Goal: Task Accomplishment & Management: Manage account settings

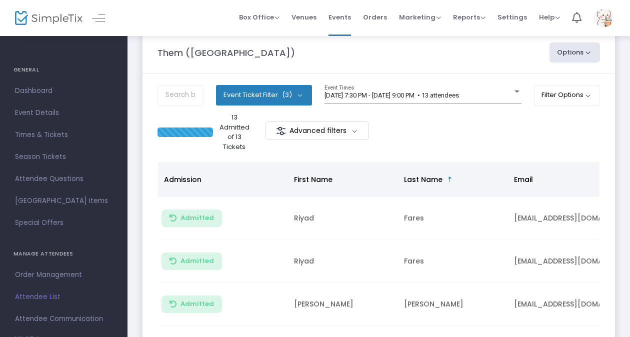
scroll to position [18, 0]
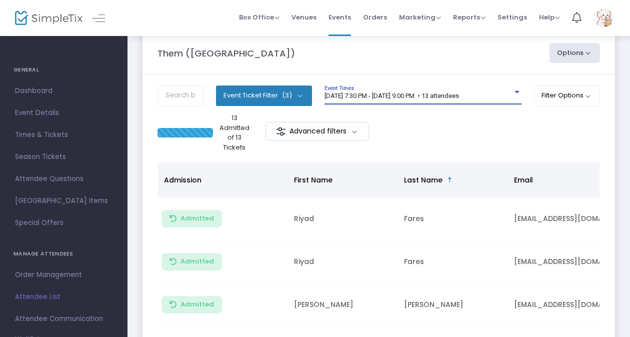
click at [391, 94] on span "[DATE] 7:30 PM - [DATE] 9:00 PM • 13 attendees" at bounding box center [392, 96] width 135 height 8
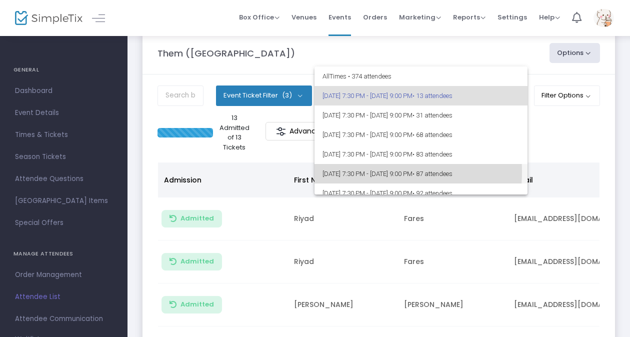
click at [373, 172] on span "[DATE] 7:30 PM - [DATE] 9:00 PM • 87 attendees" at bounding box center [421, 174] width 197 height 20
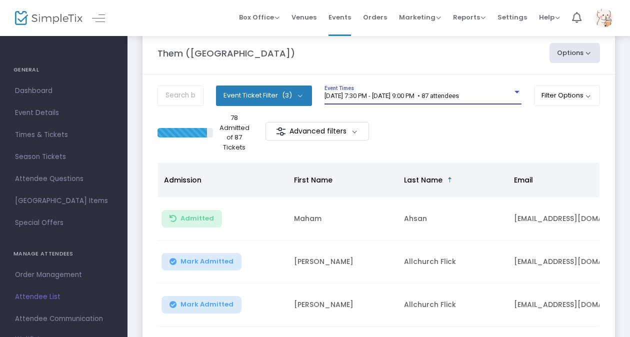
click at [378, 94] on span "[DATE] 7:30 PM - [DATE] 9:00 PM • 87 attendees" at bounding box center [392, 96] width 135 height 8
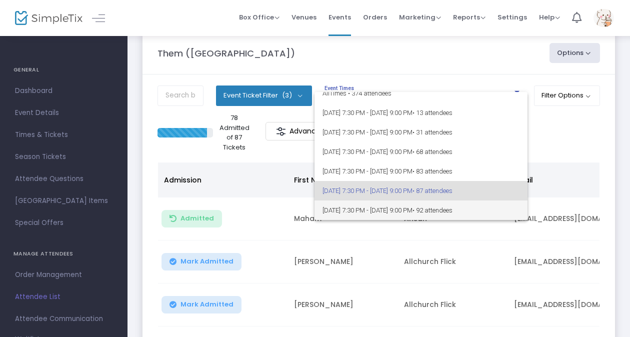
scroll to position [83, 0]
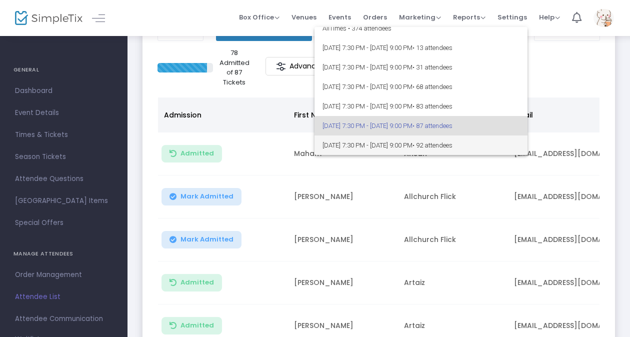
click at [373, 147] on span "[DATE] 7:30 PM - [DATE] 9:00 PM • 92 attendees" at bounding box center [421, 146] width 197 height 20
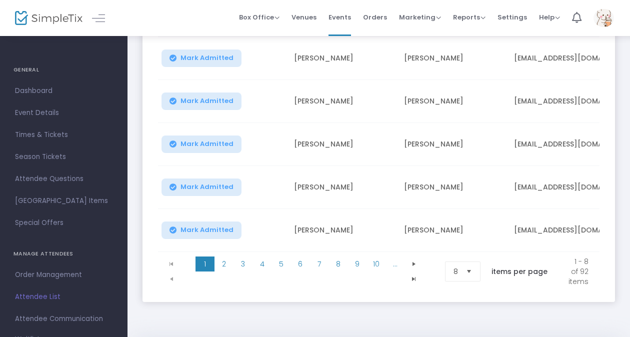
scroll to position [342, 0]
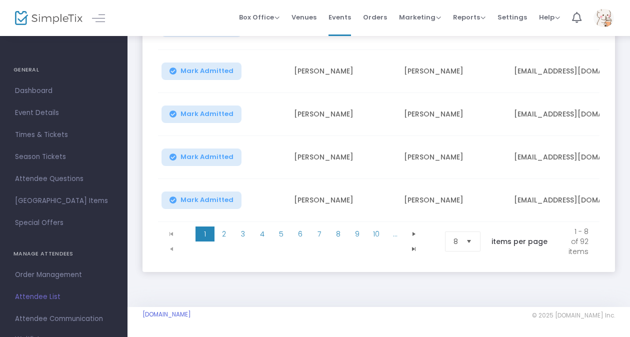
click at [461, 239] on span "Select" at bounding box center [469, 242] width 17 height 17
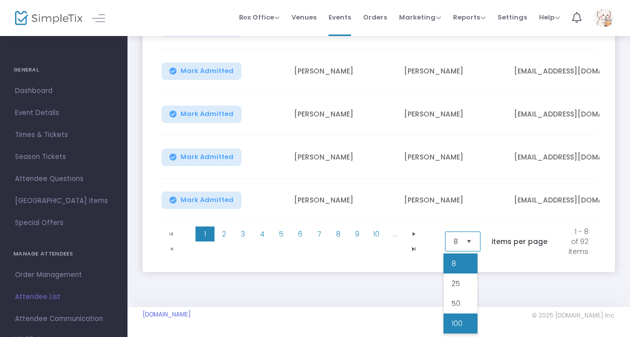
click at [463, 323] on li "100" at bounding box center [461, 324] width 34 height 20
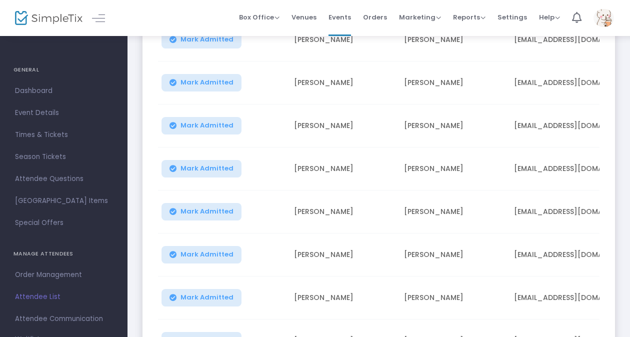
scroll to position [239, 0]
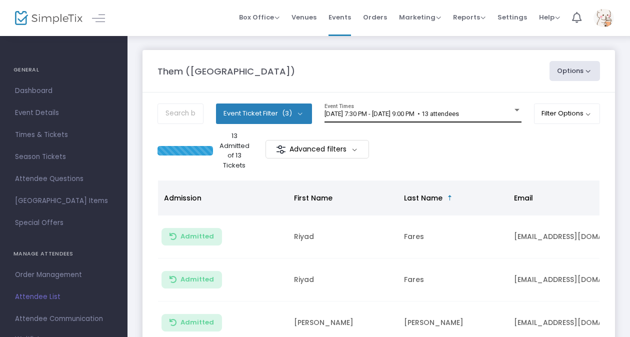
click at [456, 112] on span "[DATE] 7:30 PM - [DATE] 9:00 PM • 13 attendees" at bounding box center [392, 114] width 135 height 8
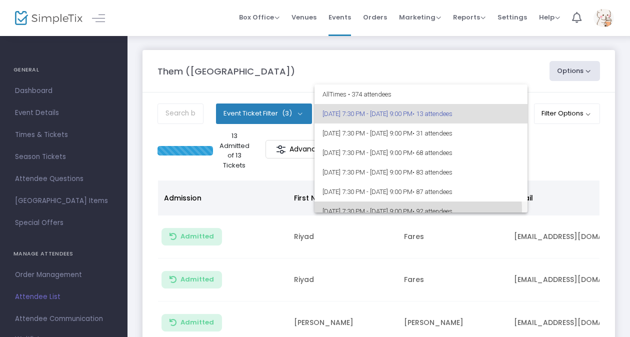
click at [409, 210] on span "[DATE] 7:30 PM - [DATE] 9:00 PM • 92 attendees" at bounding box center [421, 212] width 197 height 20
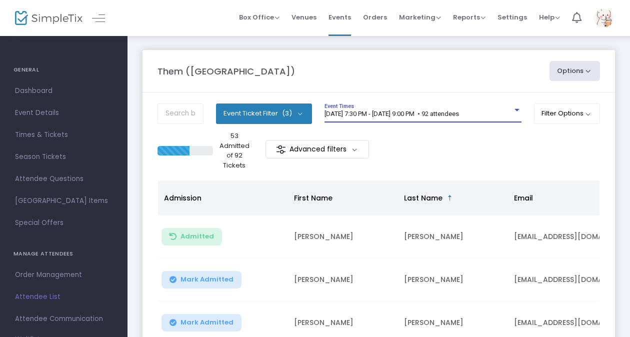
scroll to position [342, 0]
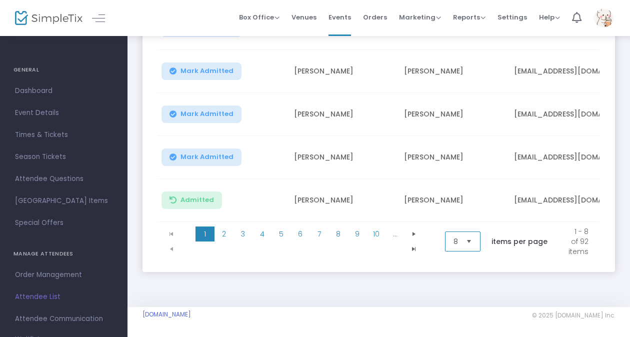
click at [459, 240] on span "8" at bounding box center [456, 241] width 13 height 19
click at [464, 314] on li "100" at bounding box center [461, 324] width 34 height 20
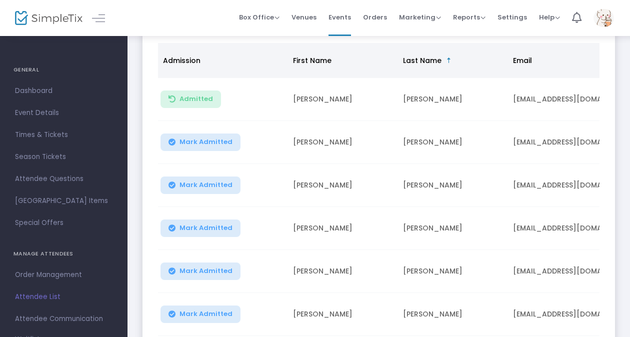
scroll to position [138, 0]
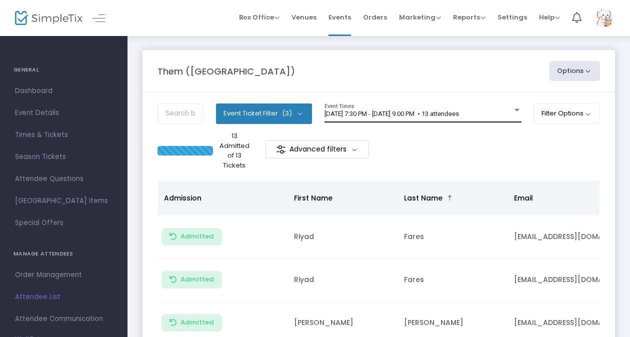
click at [415, 110] on span "[DATE] 7:30 PM - [DATE] 9:00 PM • 13 attendees" at bounding box center [392, 114] width 135 height 8
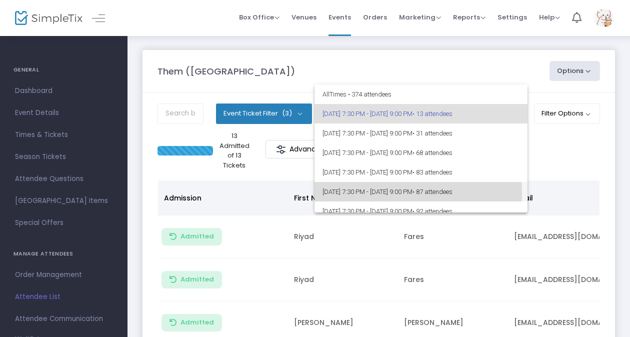
click at [385, 193] on span "[DATE] 7:30 PM - [DATE] 9:00 PM • 87 attendees" at bounding box center [421, 192] width 197 height 20
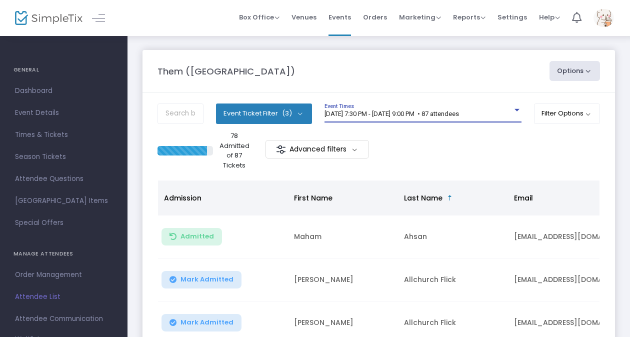
click at [373, 116] on span "[DATE] 7:30 PM - [DATE] 9:00 PM • 87 attendees" at bounding box center [392, 114] width 135 height 8
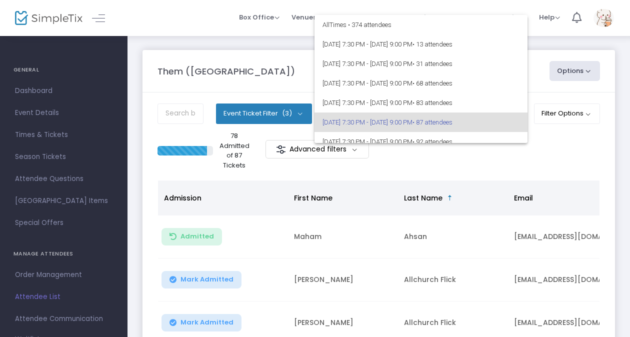
scroll to position [9, 0]
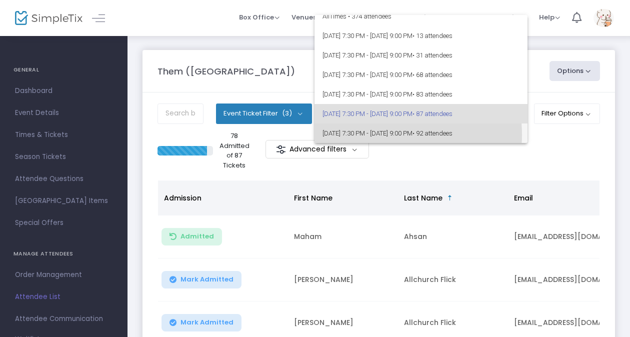
click at [381, 135] on span "[DATE] 7:30 PM - [DATE] 9:00 PM • 92 attendees" at bounding box center [421, 134] width 197 height 20
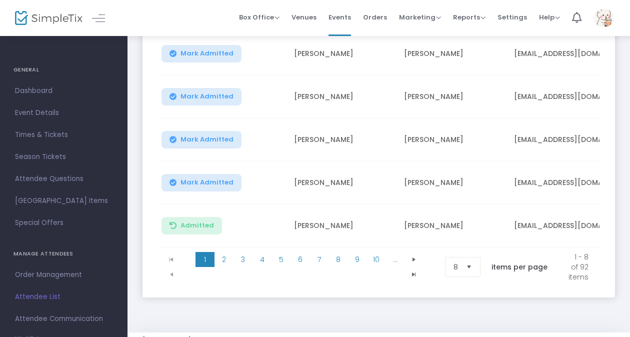
scroll to position [342, 0]
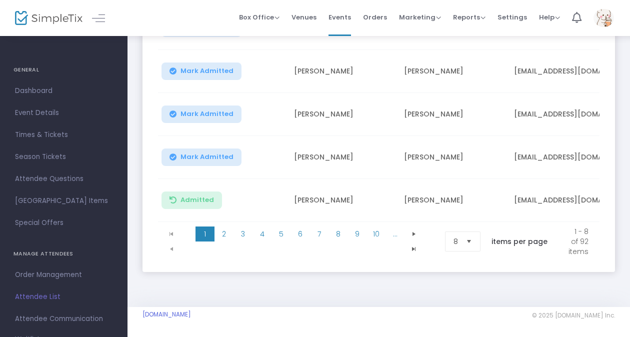
click at [464, 236] on span "Select" at bounding box center [469, 242] width 17 height 17
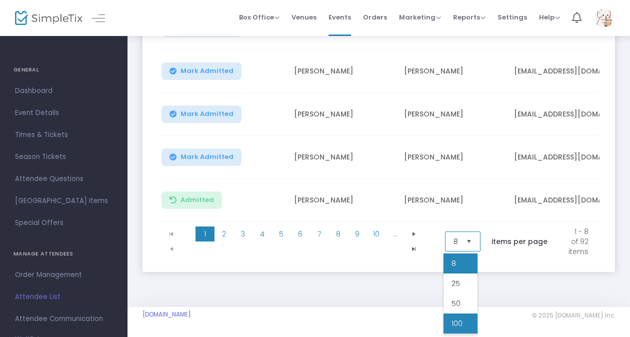
click at [459, 319] on span "100" at bounding box center [457, 324] width 11 height 10
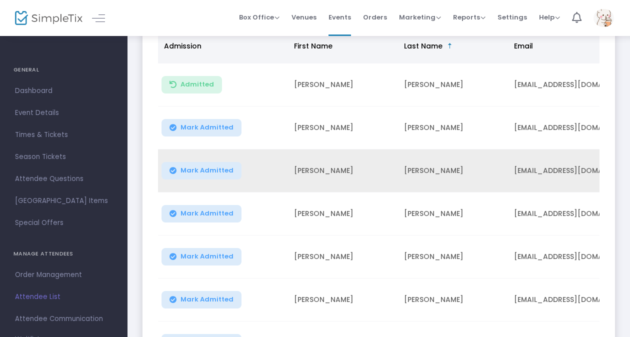
scroll to position [151, 0]
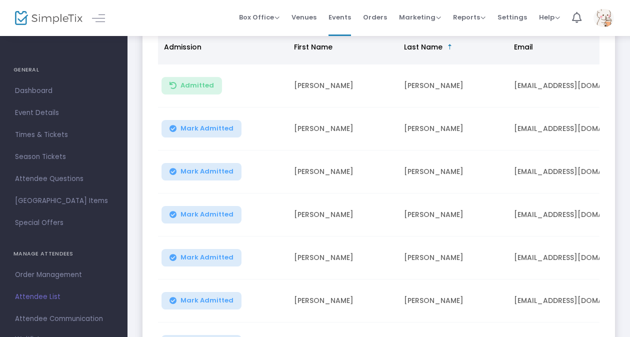
click at [205, 126] on span "Mark Admitted" at bounding box center [207, 129] width 53 height 8
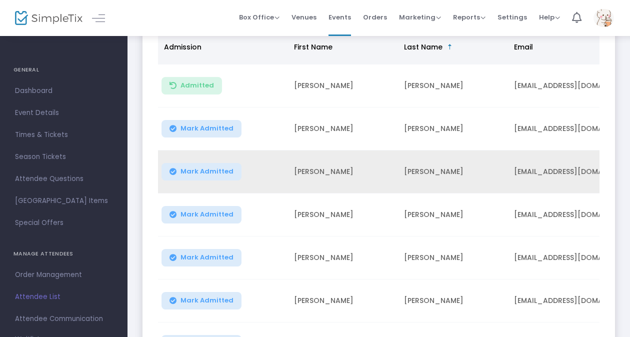
click at [216, 170] on span "Mark Admitted" at bounding box center [207, 172] width 53 height 8
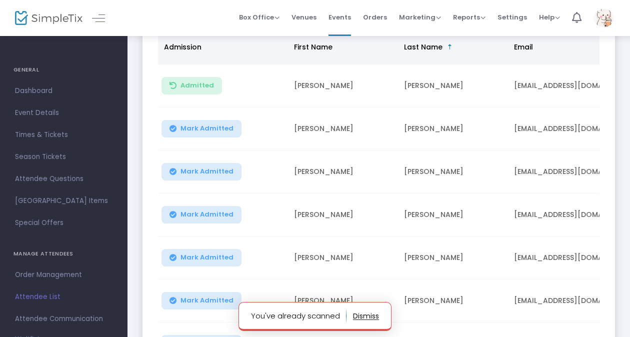
click at [206, 216] on span "Mark Admitted" at bounding box center [207, 215] width 53 height 8
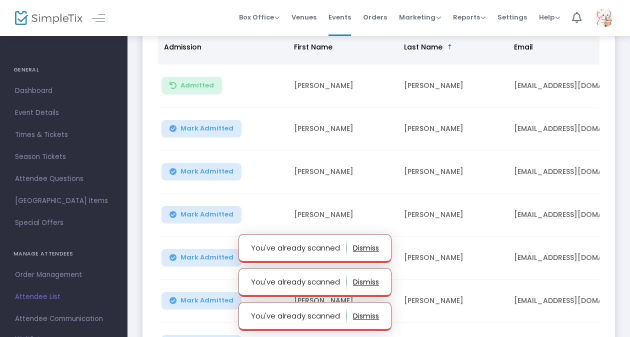
click at [367, 246] on button "button" at bounding box center [366, 248] width 26 height 16
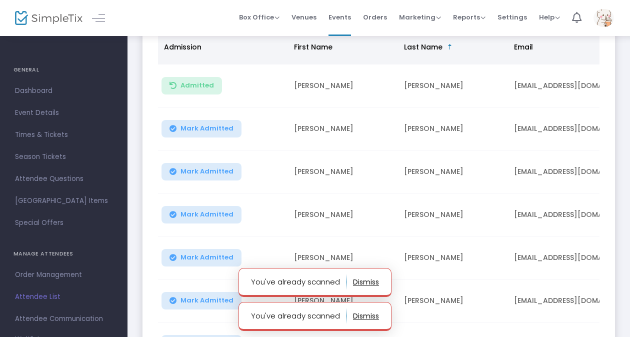
click at [357, 283] on button "button" at bounding box center [366, 282] width 26 height 16
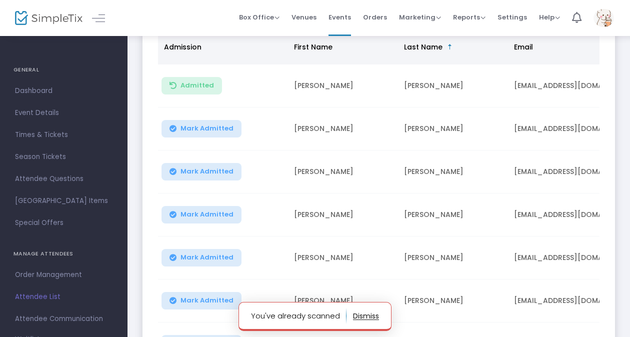
click at [367, 315] on button "button" at bounding box center [366, 316] width 26 height 16
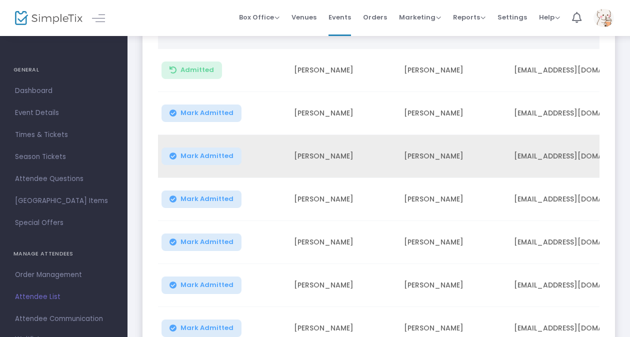
scroll to position [0, 0]
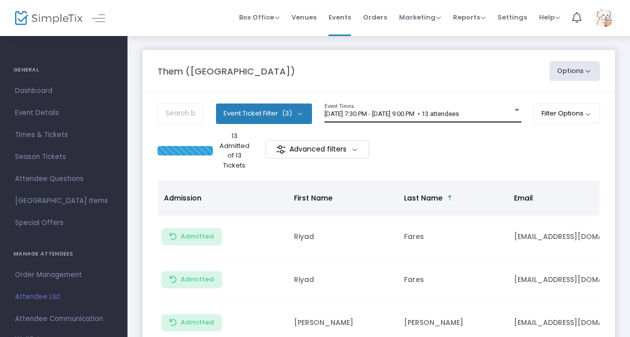
click at [406, 119] on div "8/14/2025 @ 7:30 PM - 8/14/2025 @ 9:00 PM • 13 attendees Event Times" at bounding box center [423, 113] width 197 height 19
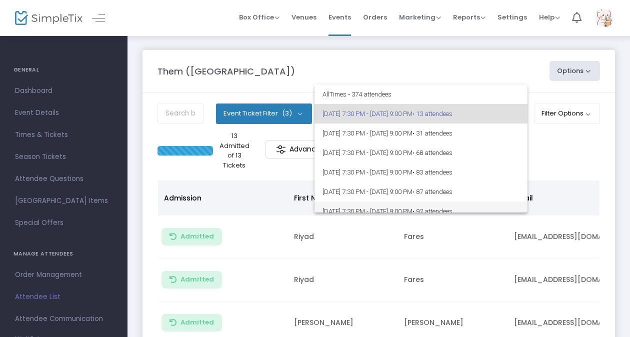
click at [375, 204] on span "[DATE] 7:30 PM - [DATE] 9:00 PM • 92 attendees" at bounding box center [421, 212] width 197 height 20
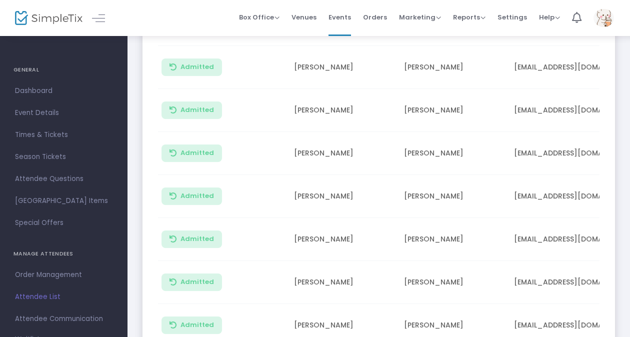
scroll to position [342, 0]
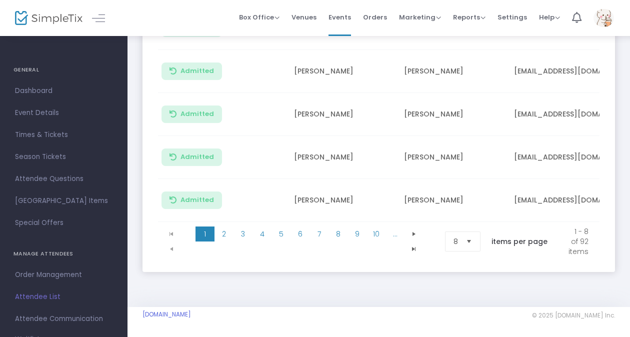
click at [454, 249] on kendo-pager-page-sizes "8 items per page" at bounding box center [500, 242] width 110 height 30
click at [454, 240] on span "8" at bounding box center [456, 242] width 5 height 10
drag, startPoint x: 476, startPoint y: 316, endPoint x: 454, endPoint y: 317, distance: 22.1
click at [454, 319] on span "100" at bounding box center [457, 324] width 11 height 10
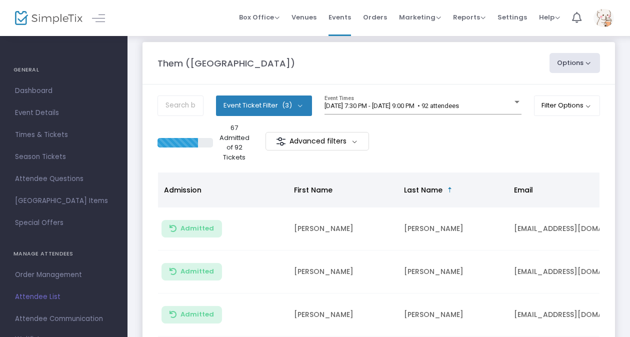
scroll to position [0, 0]
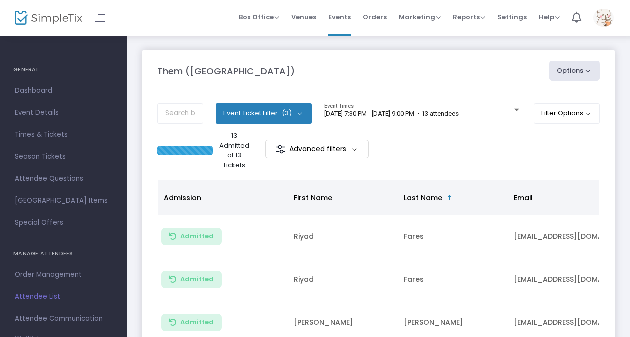
click at [419, 123] on div "[DATE] 7:30 PM - [DATE] 9:00 PM • 13 attendees Event Times" at bounding box center [423, 118] width 197 height 28
click at [415, 107] on div "[DATE] 7:30 PM - [DATE] 9:00 PM • 13 attendees Event Times" at bounding box center [423, 113] width 197 height 19
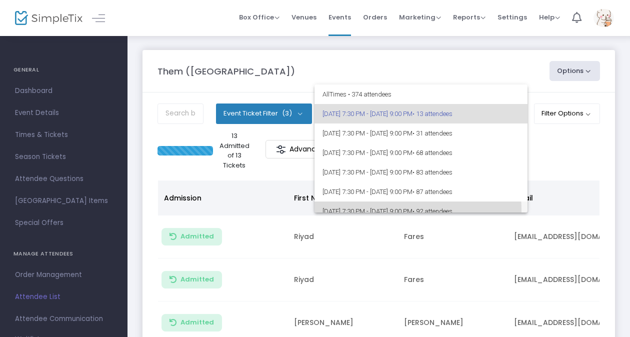
click at [349, 211] on span "[DATE] 7:30 PM - [DATE] 9:00 PM • 92 attendees" at bounding box center [421, 212] width 197 height 20
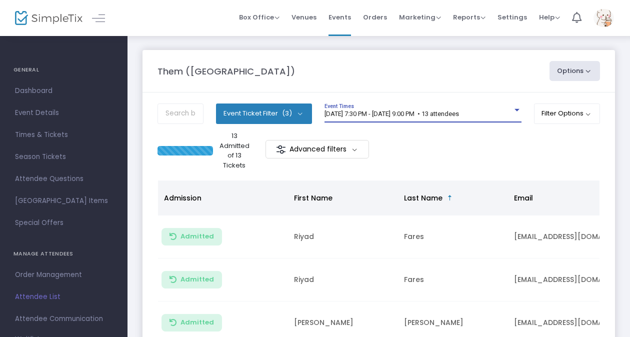
scroll to position [9, 0]
drag, startPoint x: 402, startPoint y: 109, endPoint x: 347, endPoint y: 100, distance: 55.8
click at [370, 104] on div "[DATE] 7:30 PM - [DATE] 9:00 PM • 13 attendees Event Times" at bounding box center [423, 113] width 197 height 19
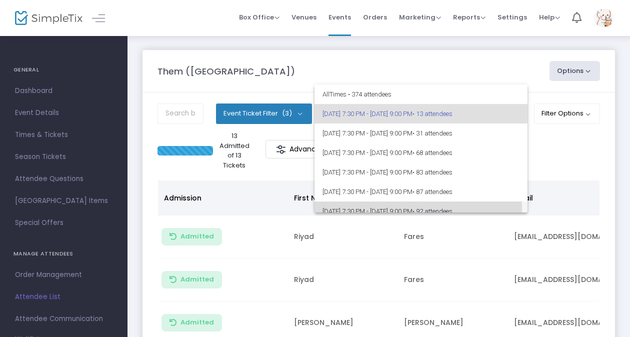
click at [349, 210] on span "[DATE] 7:30 PM - [DATE] 9:00 PM • 92 attendees" at bounding box center [421, 212] width 197 height 20
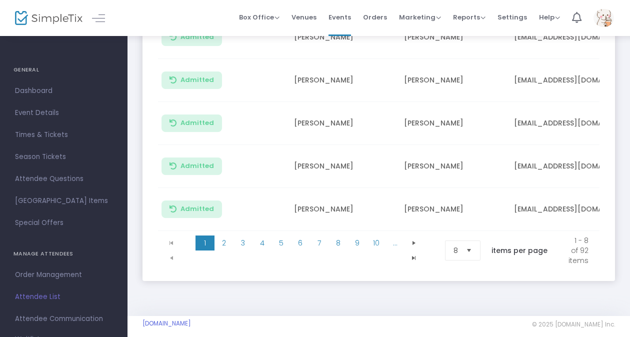
scroll to position [342, 0]
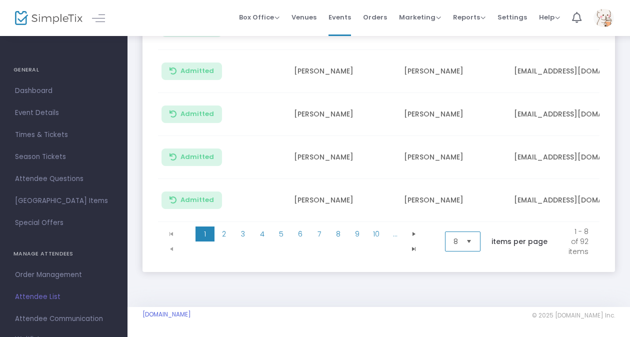
click at [456, 235] on span "8" at bounding box center [456, 241] width 13 height 19
click at [461, 319] on span "100" at bounding box center [457, 324] width 11 height 10
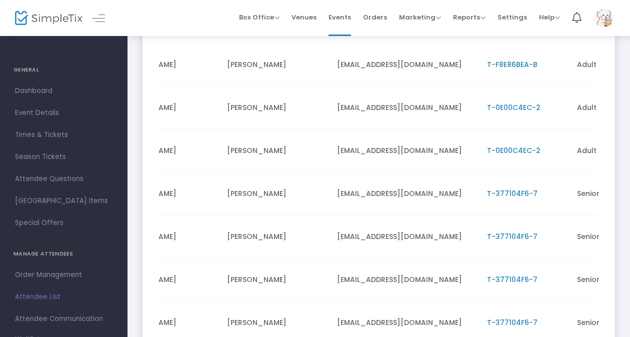
scroll to position [0, 258]
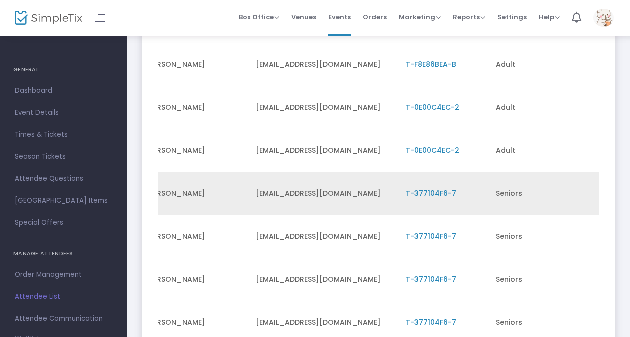
click at [436, 189] on span "T-377104F6-7" at bounding box center [431, 194] width 51 height 10
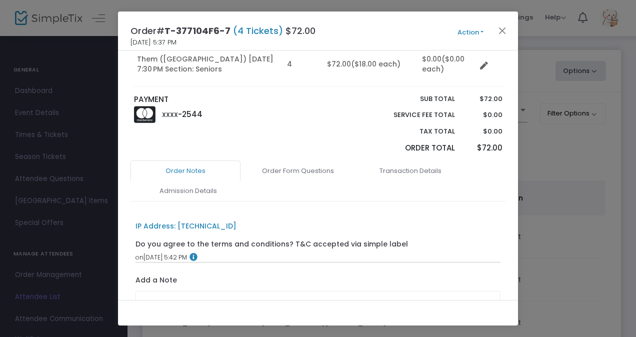
scroll to position [116, 0]
click at [303, 173] on link "Order Form Questions" at bounding box center [298, 170] width 110 height 21
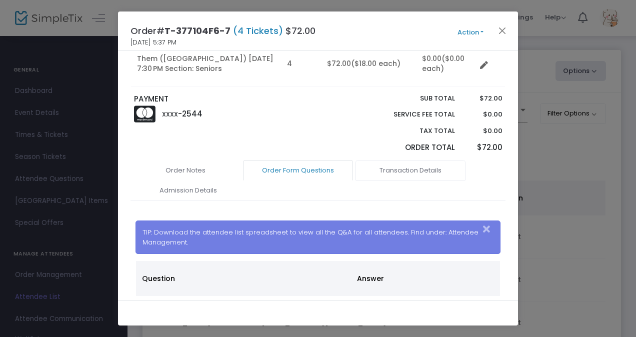
click at [394, 171] on link "Transaction Details" at bounding box center [411, 170] width 110 height 21
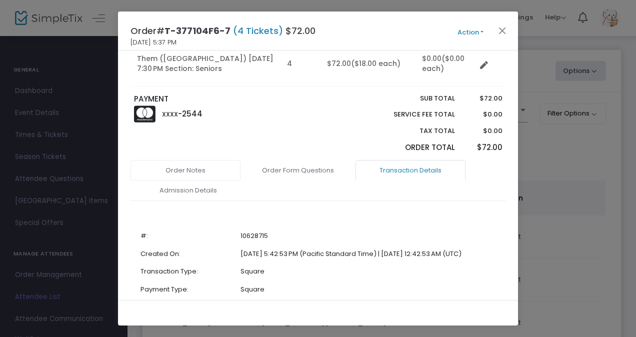
click at [202, 168] on link "Order Notes" at bounding box center [186, 170] width 110 height 21
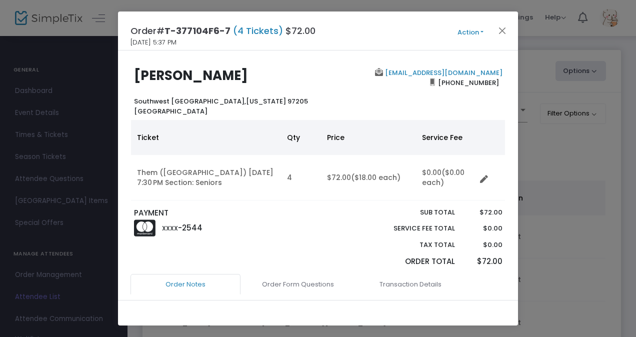
scroll to position [1, 0]
click at [458, 69] on link "[EMAIL_ADDRESS][DOMAIN_NAME]" at bounding box center [443, 74] width 120 height 10
click at [498, 34] on button "Close" at bounding box center [502, 30] width 13 height 13
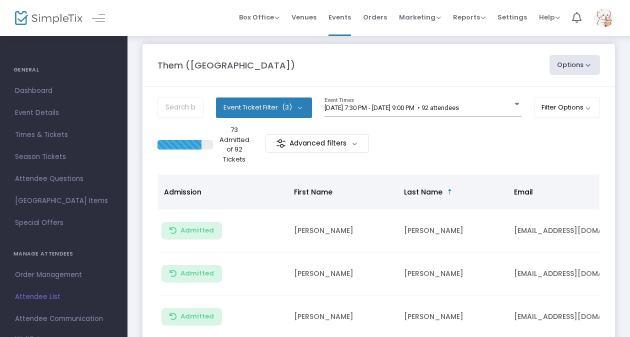
scroll to position [0, 0]
